Goal: Find specific page/section: Find specific page/section

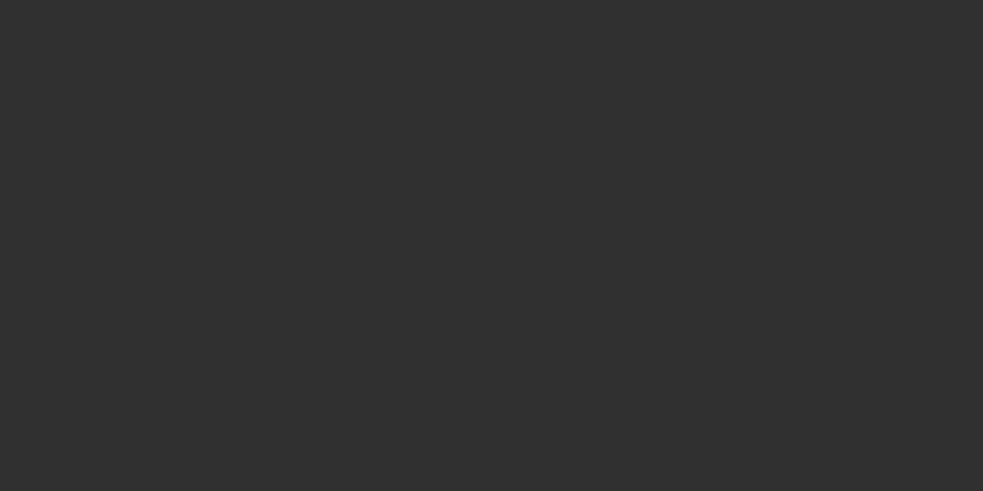
select select "10"
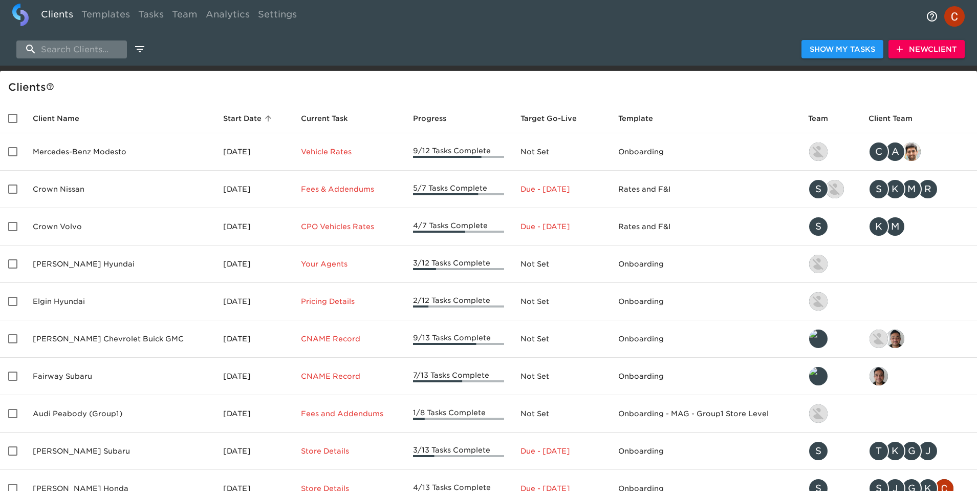
click at [81, 49] on input "search" at bounding box center [71, 49] width 111 height 18
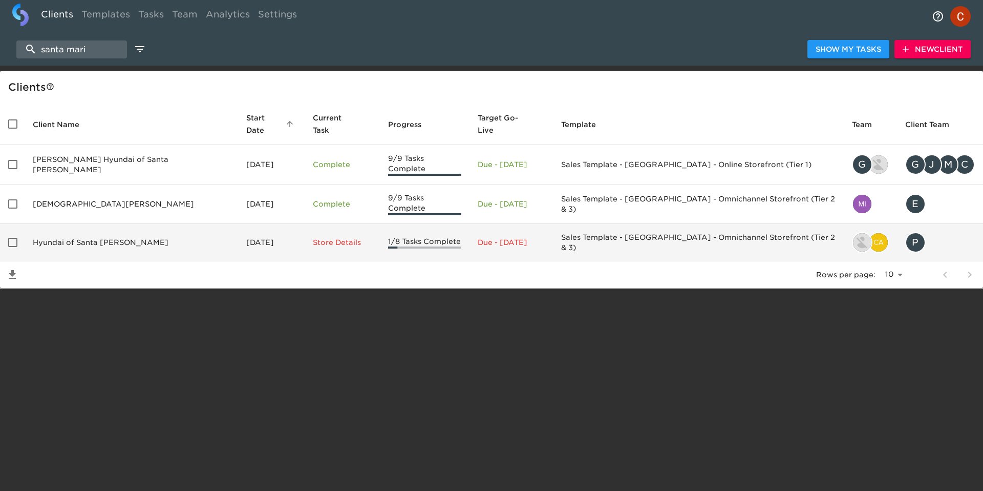
type input "santa mari"
click at [73, 225] on td "Hyundai of Santa [PERSON_NAME]" at bounding box center [132, 242] width 214 height 37
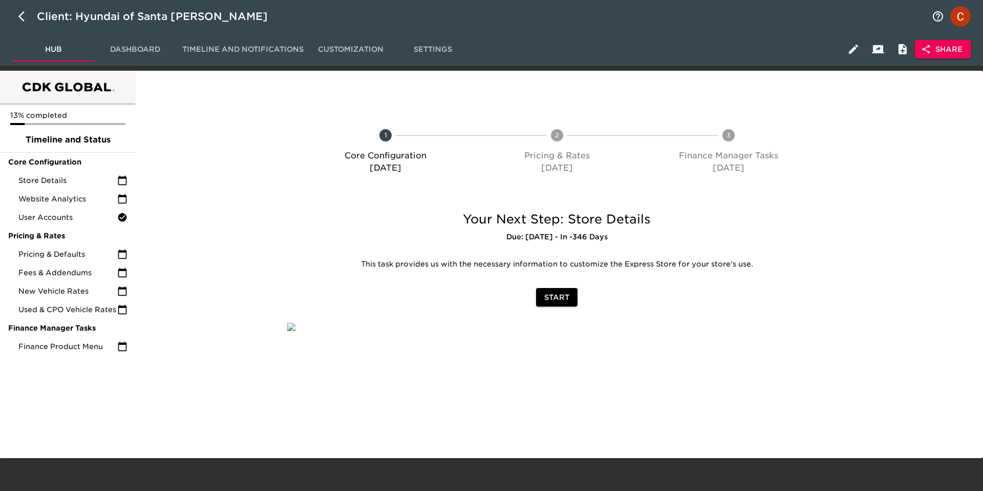
click at [138, 49] on span "Dashboard" at bounding box center [135, 49] width 70 height 13
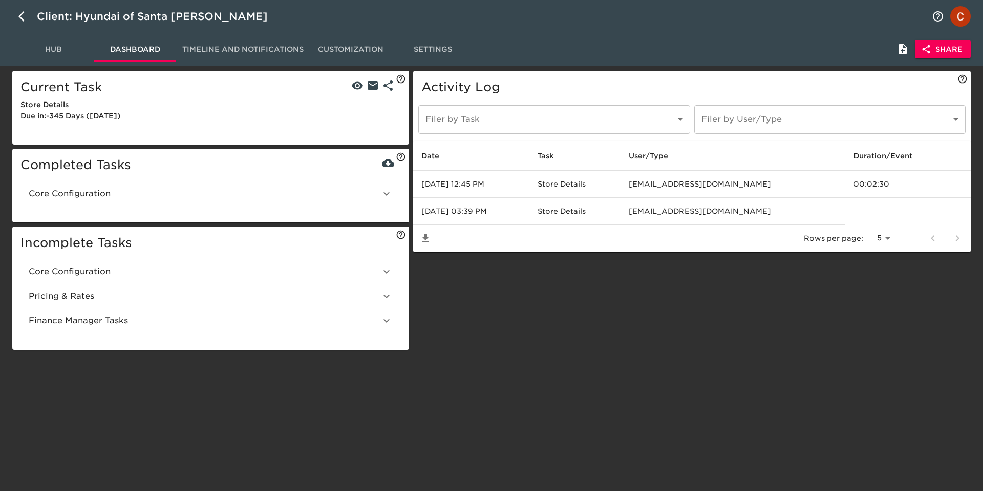
click at [35, 54] on span "Hub" at bounding box center [53, 49] width 70 height 13
